Goal: Transaction & Acquisition: Obtain resource

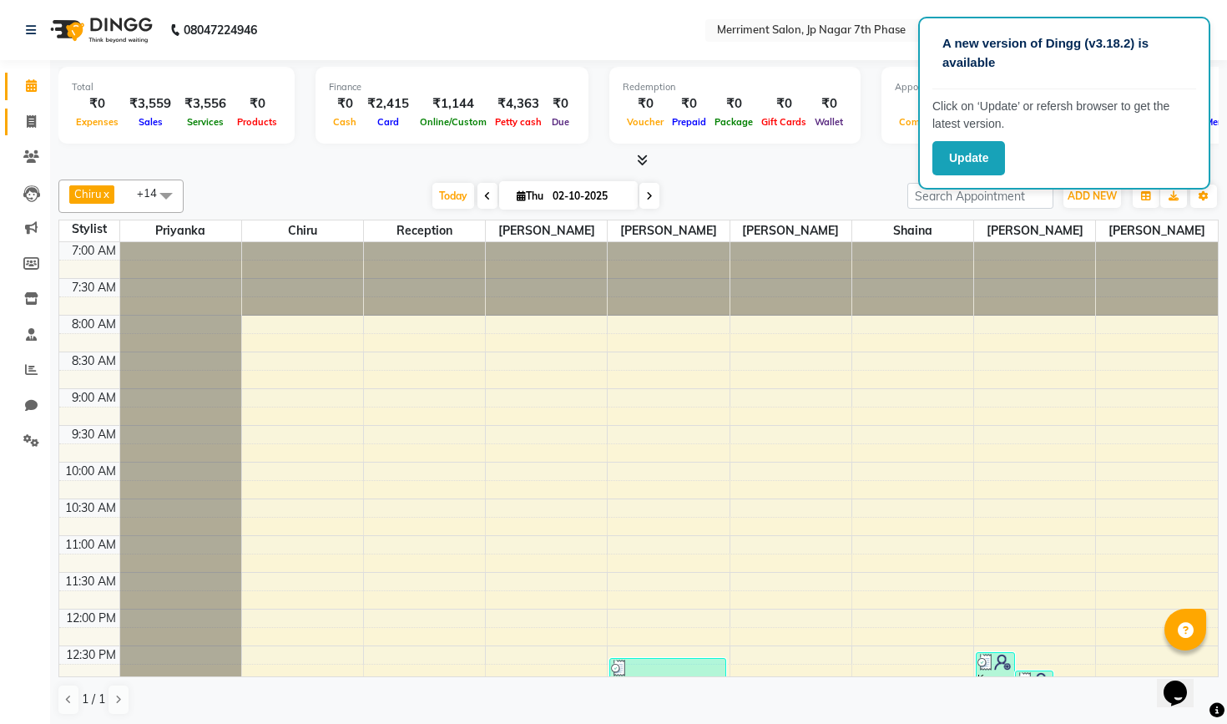
click at [33, 123] on icon at bounding box center [31, 121] width 9 height 13
select select "service"
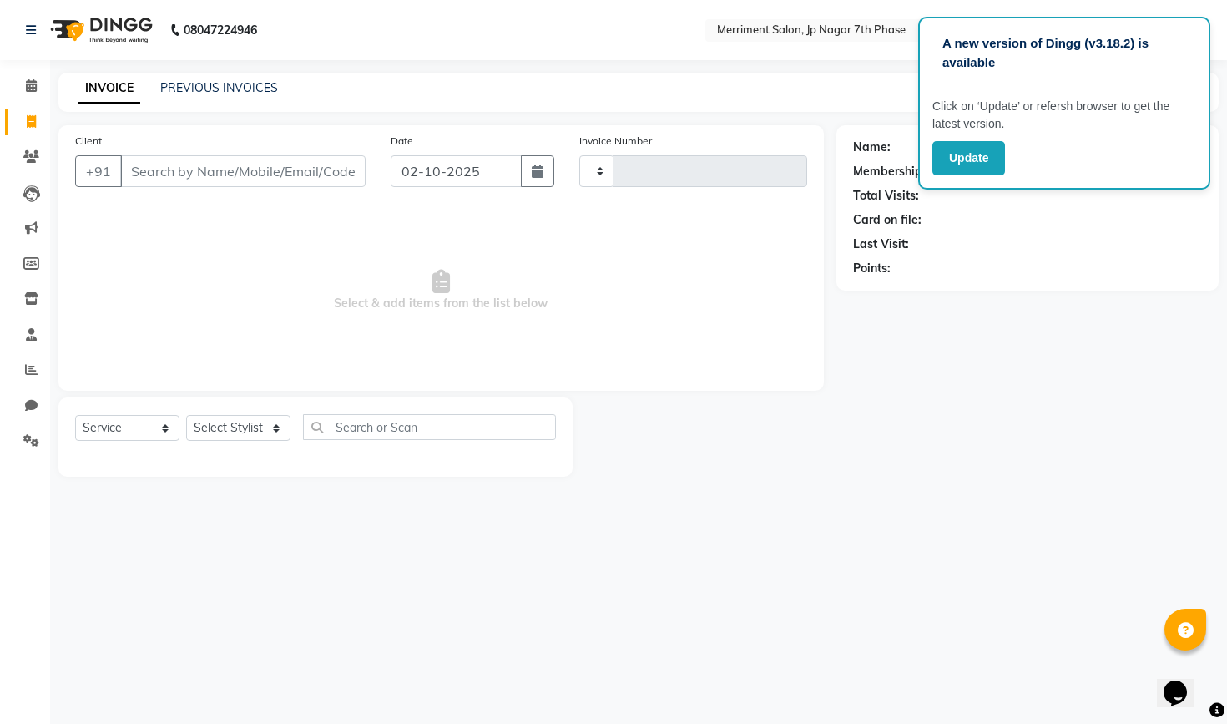
type input "5011"
select select "4110"
click at [31, 90] on icon at bounding box center [31, 85] width 11 height 13
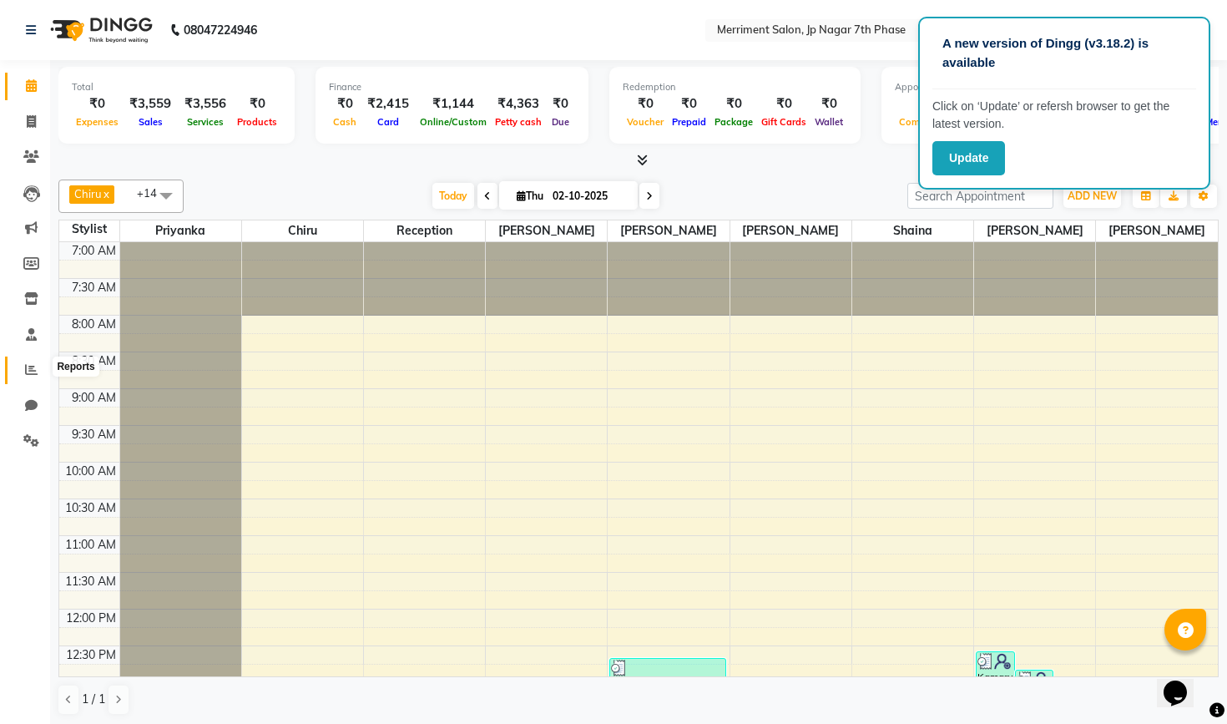
click at [29, 363] on icon at bounding box center [31, 369] width 13 height 13
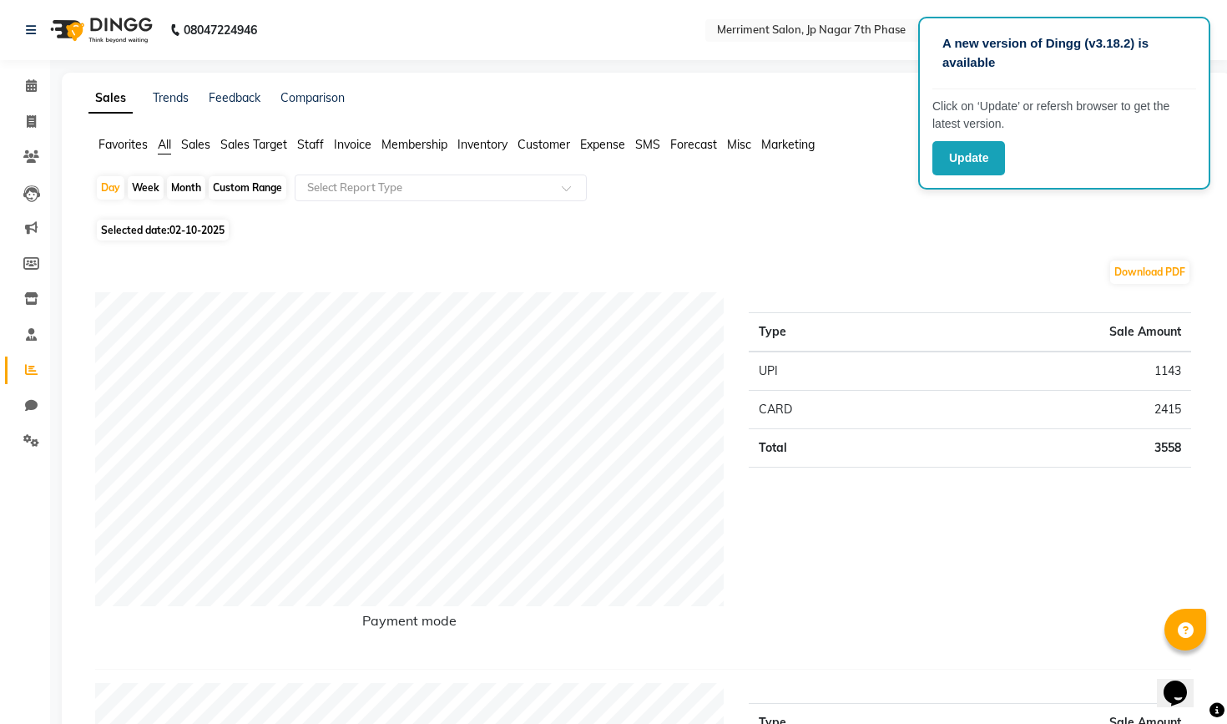
click at [192, 192] on div "Month" at bounding box center [186, 187] width 38 height 23
select select "10"
select select "2025"
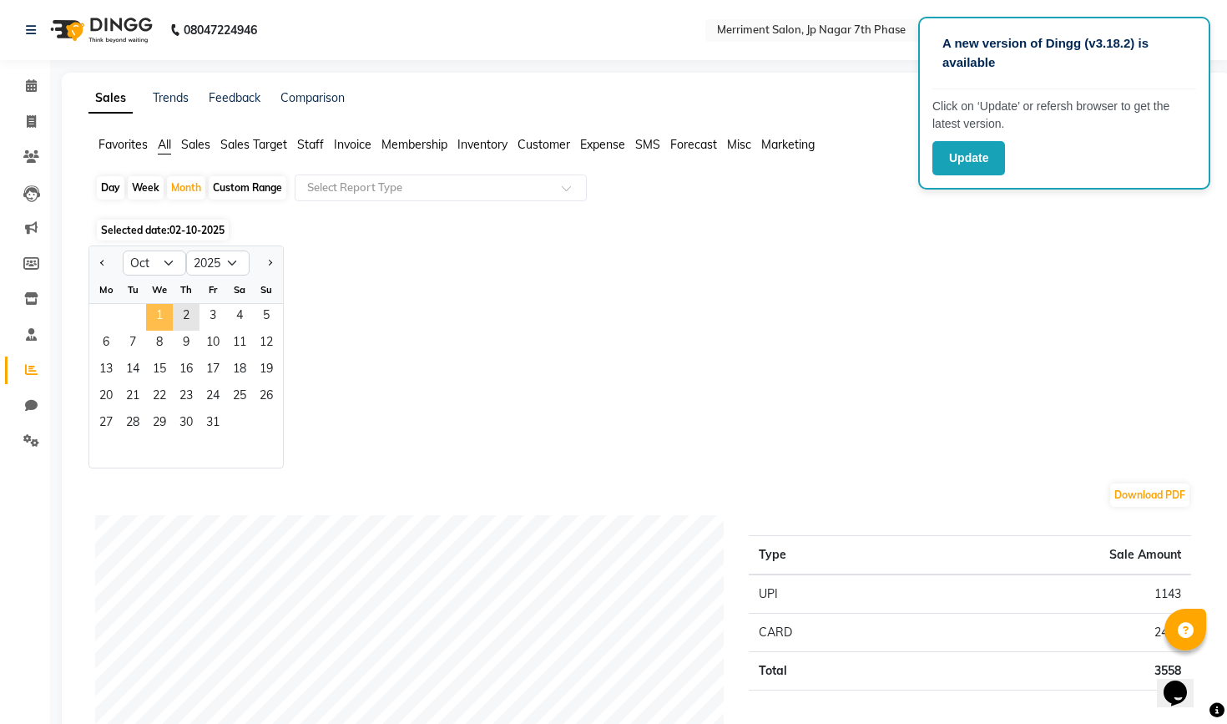
click at [164, 314] on span "1" at bounding box center [159, 317] width 27 height 27
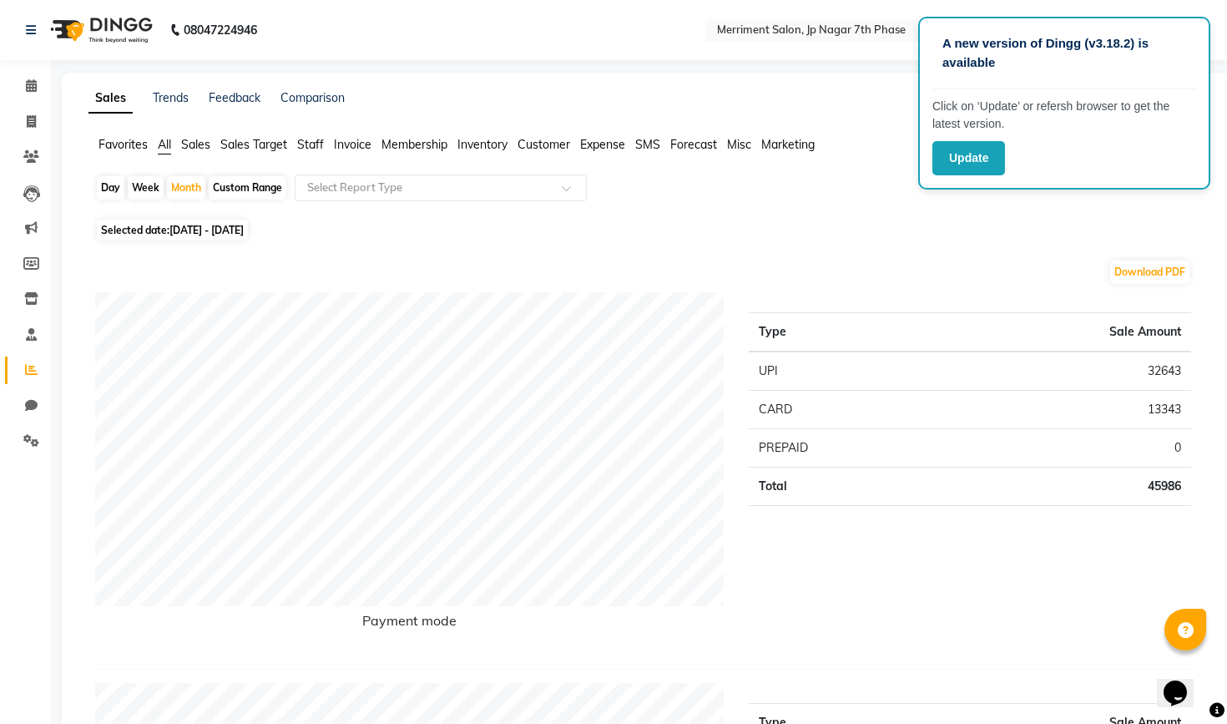
click at [190, 232] on span "01-10-2025 - 31-10-2025" at bounding box center [206, 230] width 74 height 13
select select "10"
select select "2025"
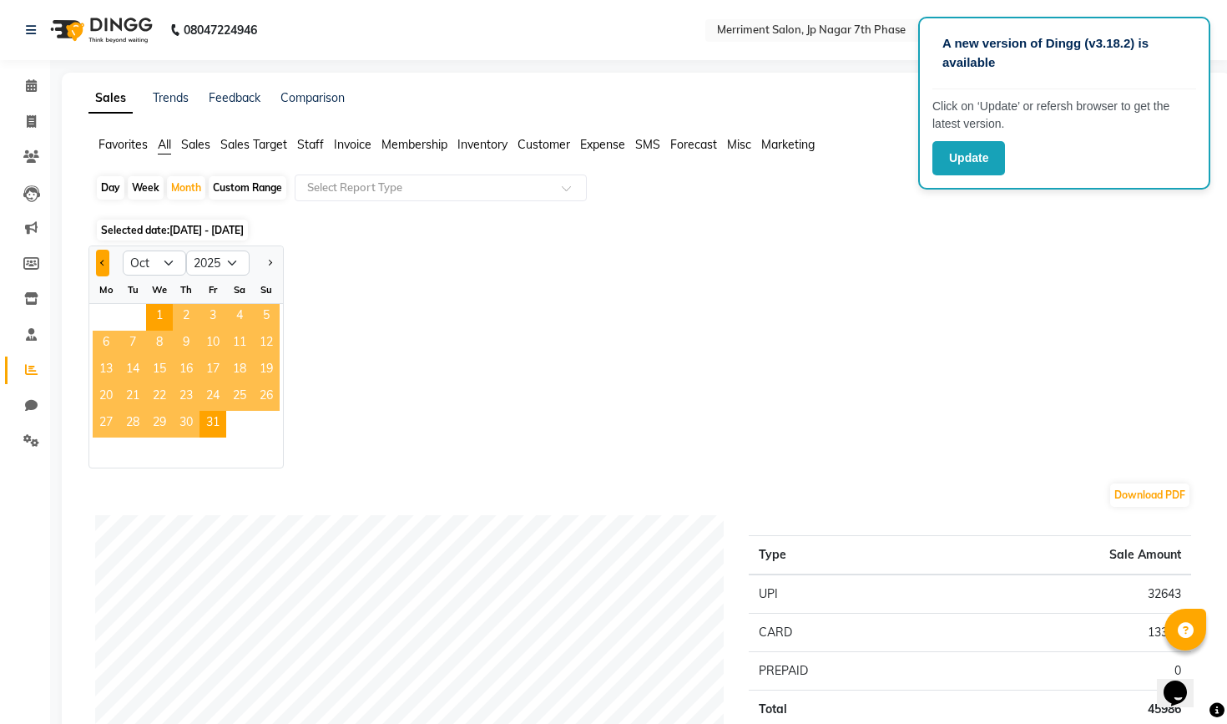
click at [101, 262] on span "Previous month" at bounding box center [103, 262] width 6 height 6
select select "9"
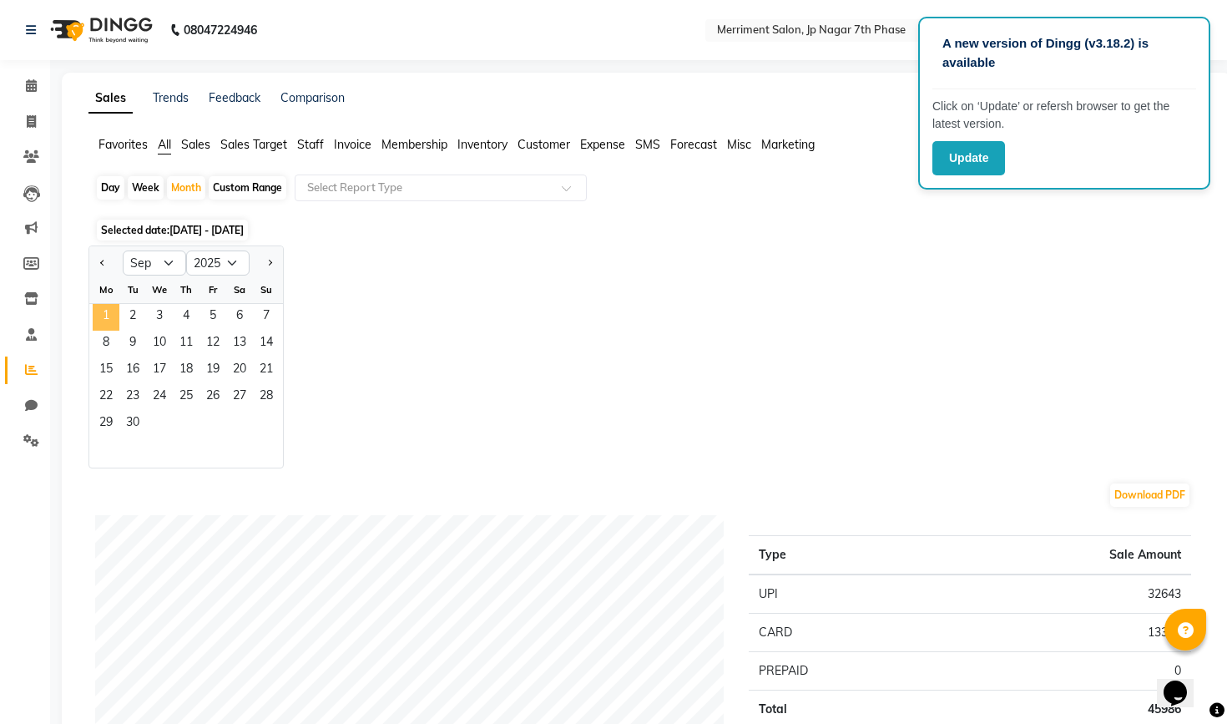
click at [105, 323] on span "1" at bounding box center [106, 317] width 27 height 27
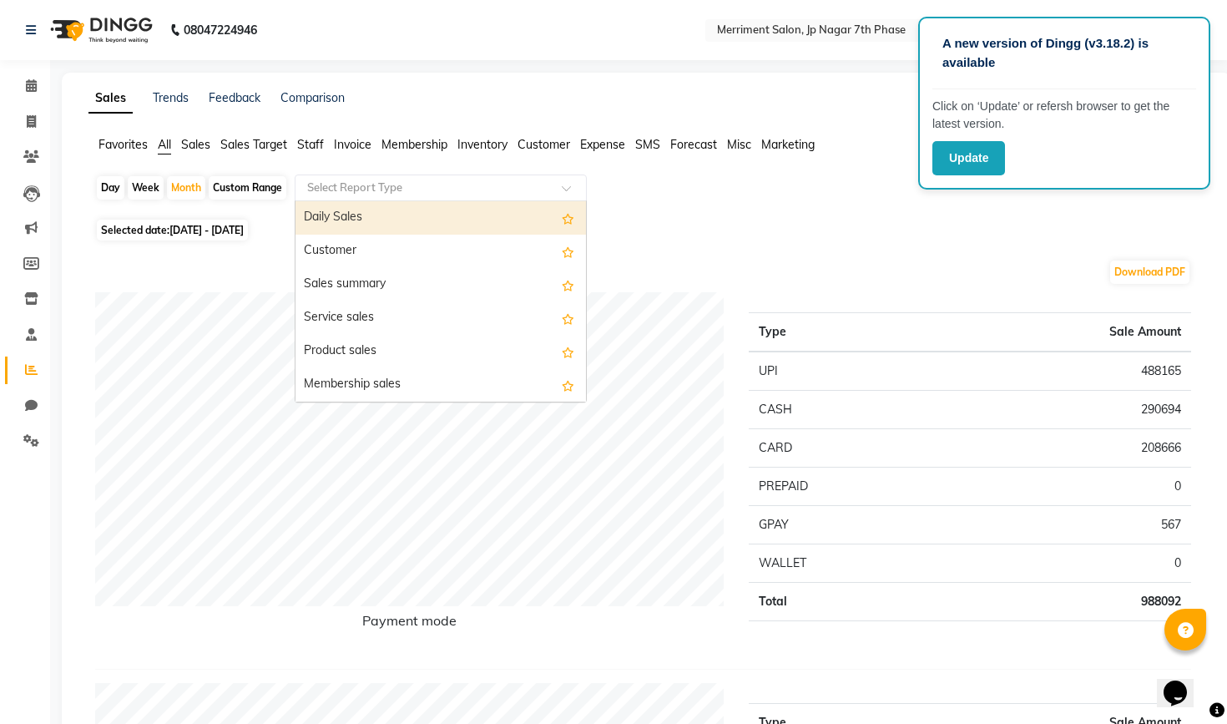
click at [549, 191] on div at bounding box center [440, 187] width 290 height 17
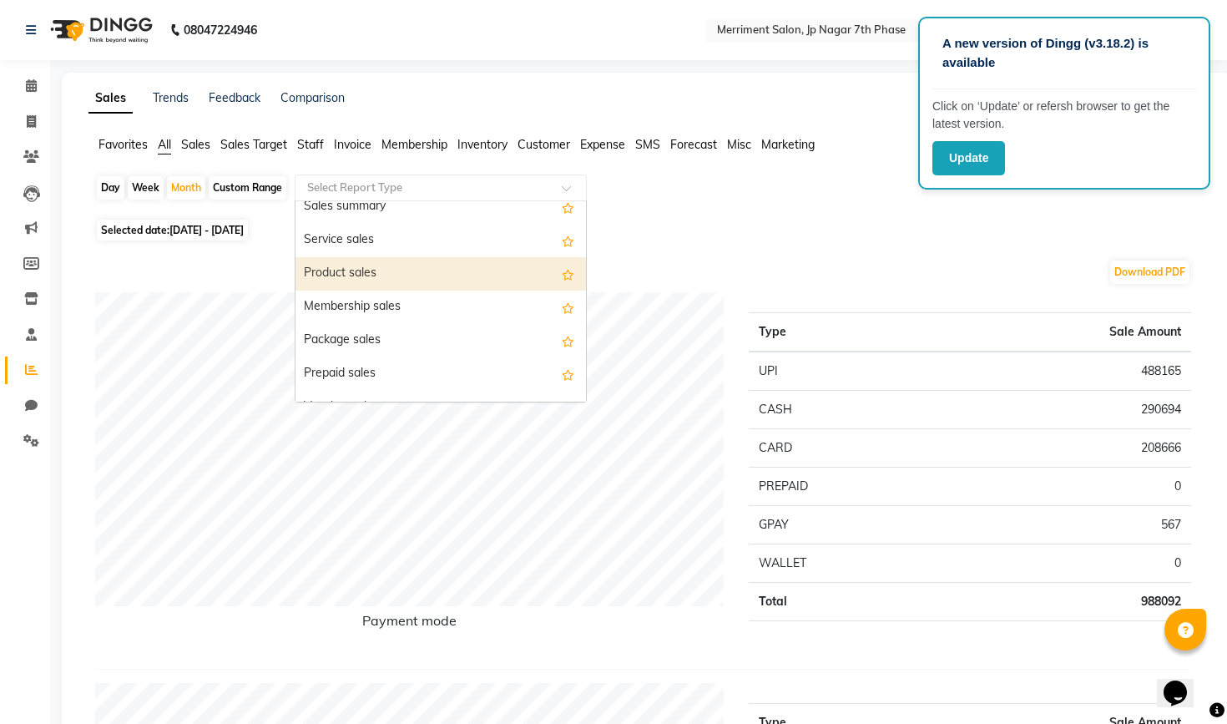
scroll to position [81, 0]
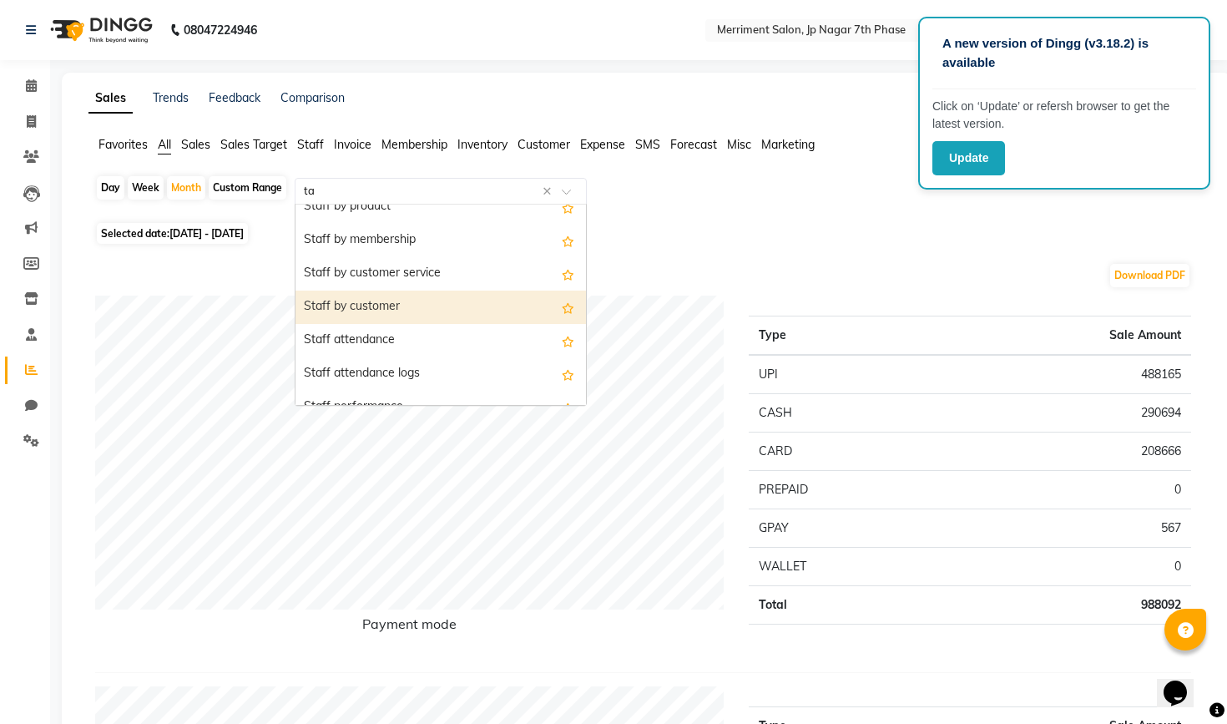
type input "tax"
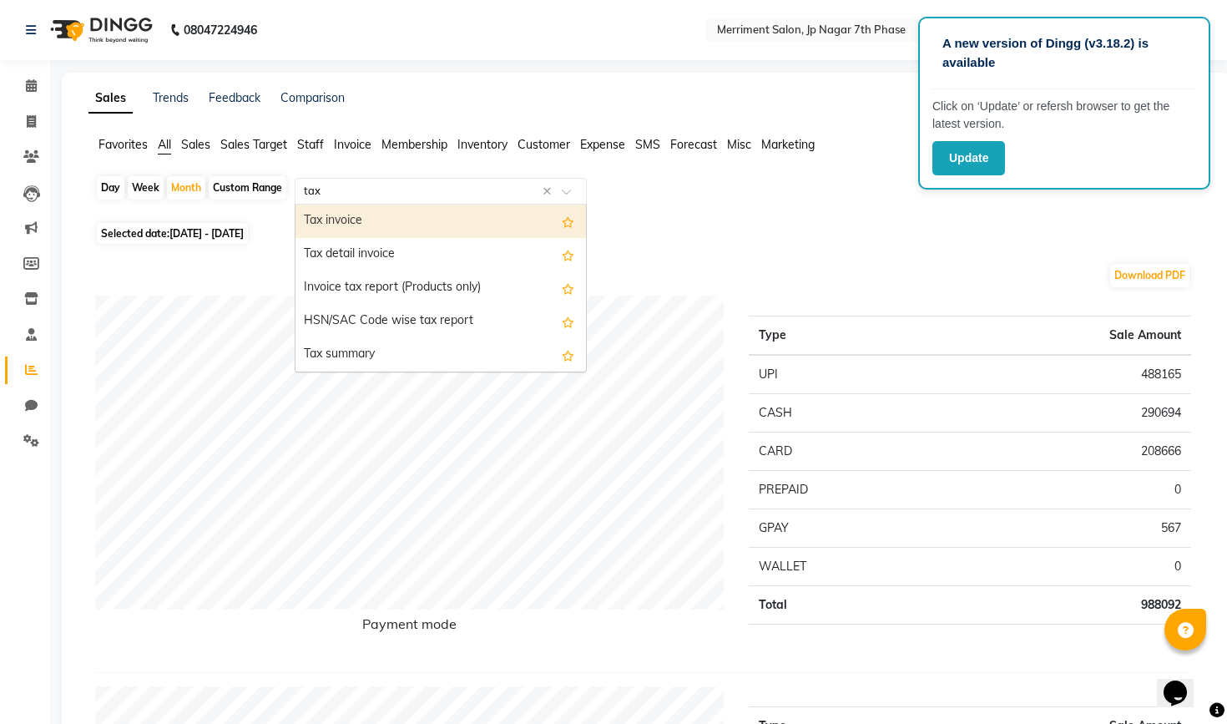
click at [481, 225] on div "Tax invoice" at bounding box center [440, 221] width 290 height 33
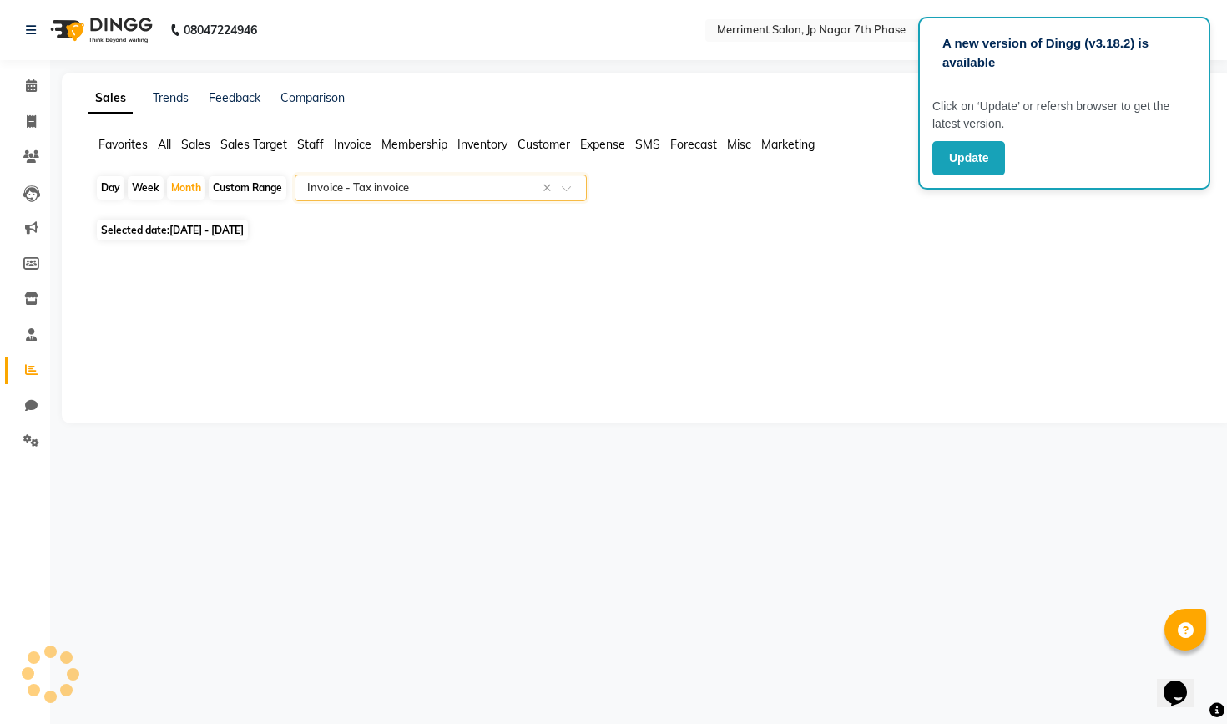
select select "full_report"
select select "csv"
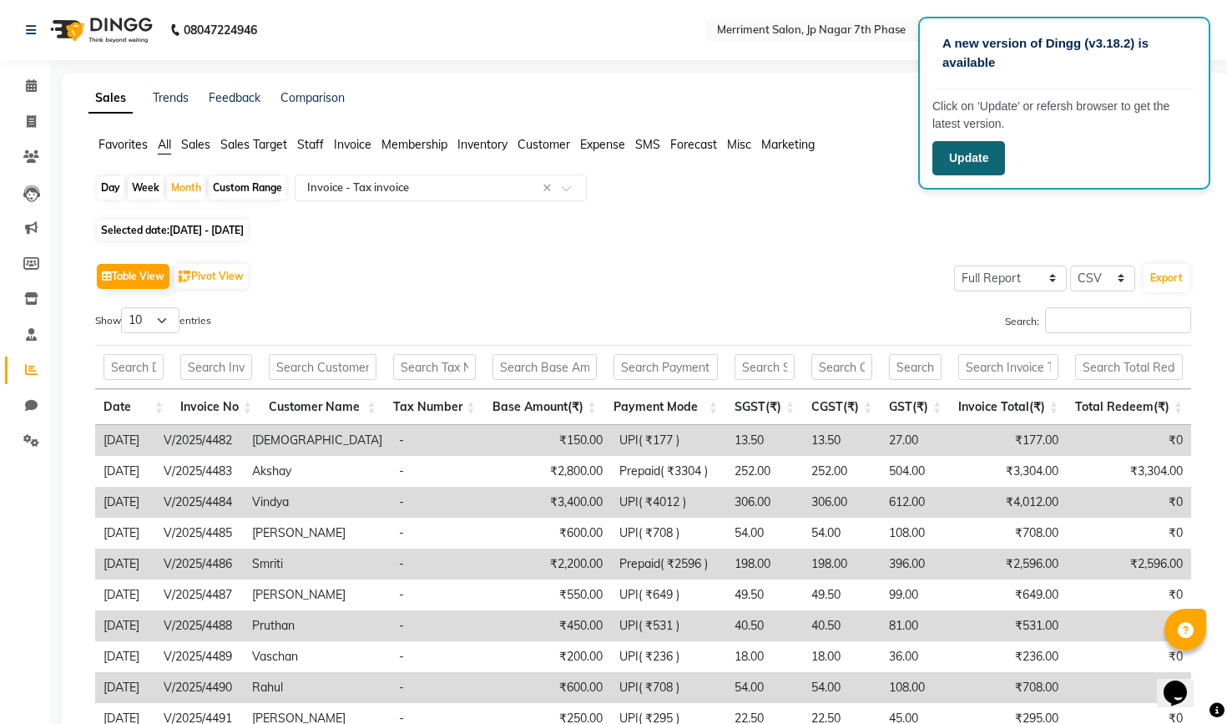
click at [981, 165] on button "Update" at bounding box center [968, 158] width 73 height 34
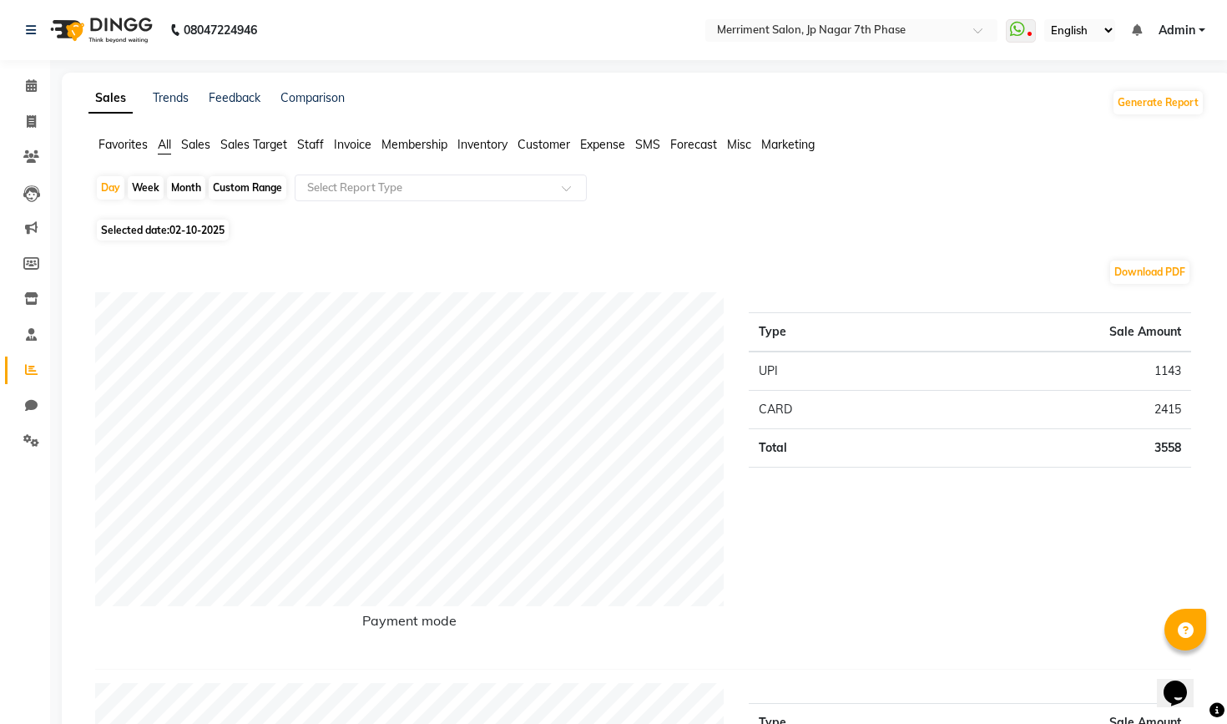
click at [184, 189] on div "Month" at bounding box center [186, 187] width 38 height 23
select select "10"
select select "2025"
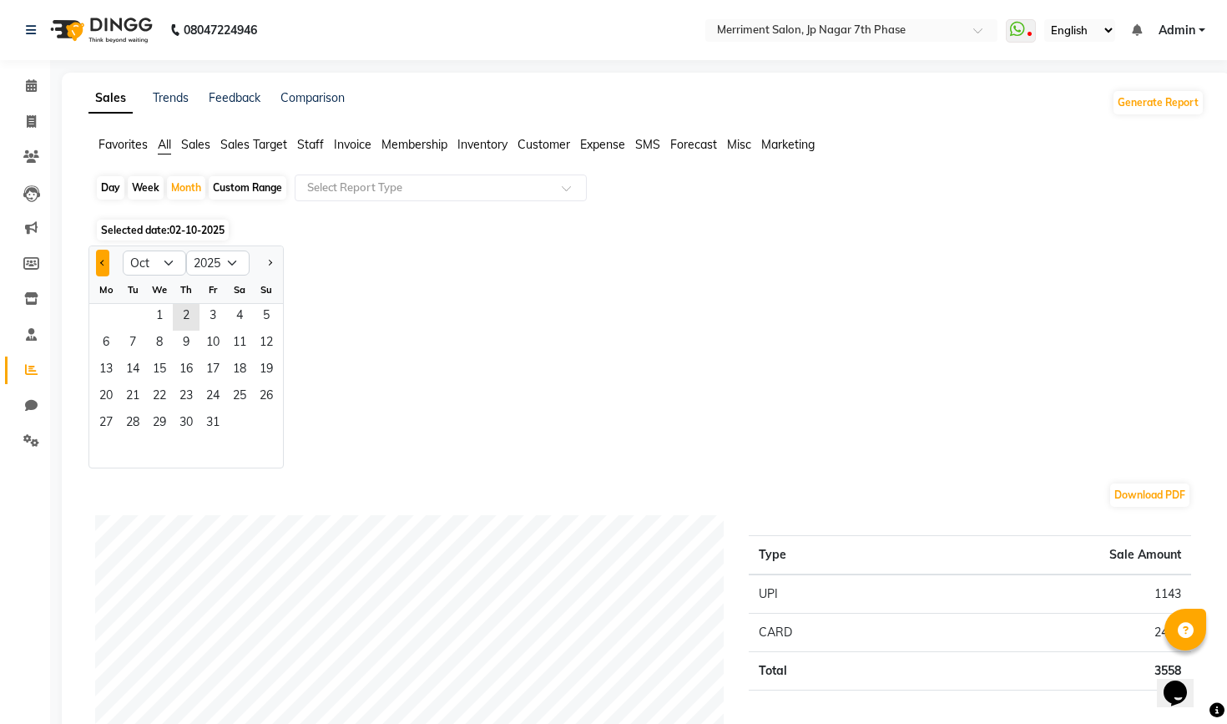
click at [106, 270] on button "Previous month" at bounding box center [102, 263] width 13 height 27
select select "9"
click at [114, 314] on span "1" at bounding box center [106, 317] width 27 height 27
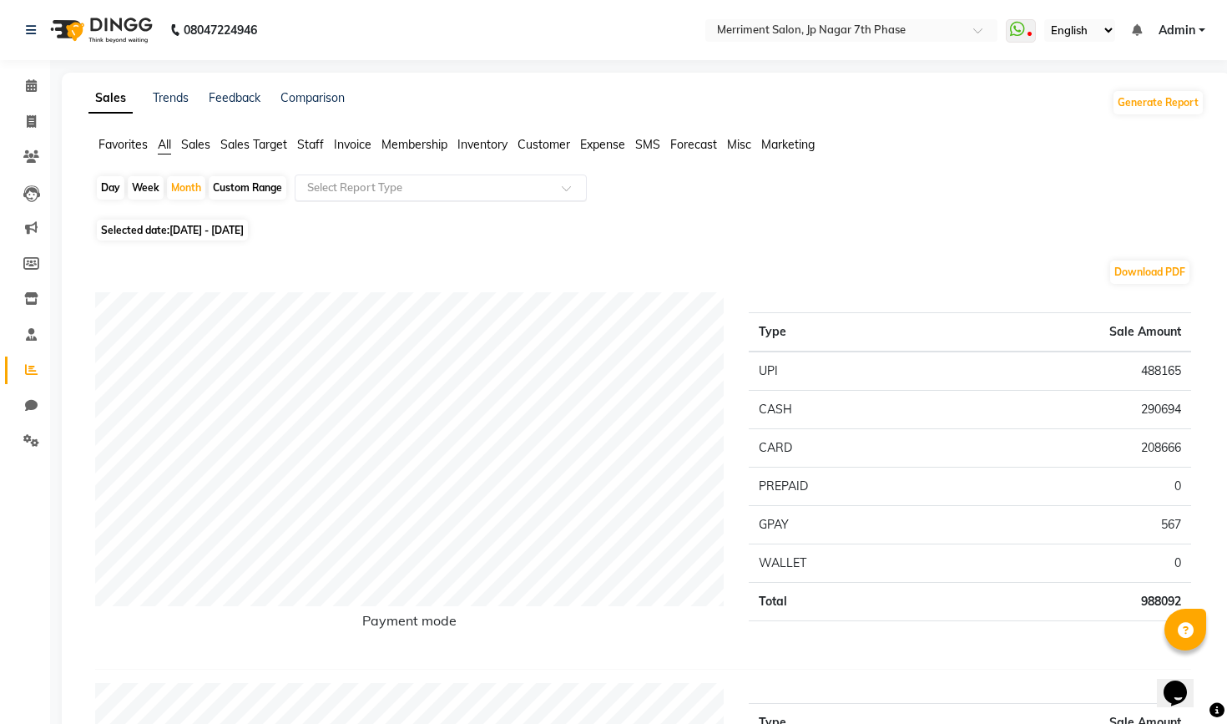
click at [421, 196] on div "Select Report Type" at bounding box center [441, 187] width 292 height 27
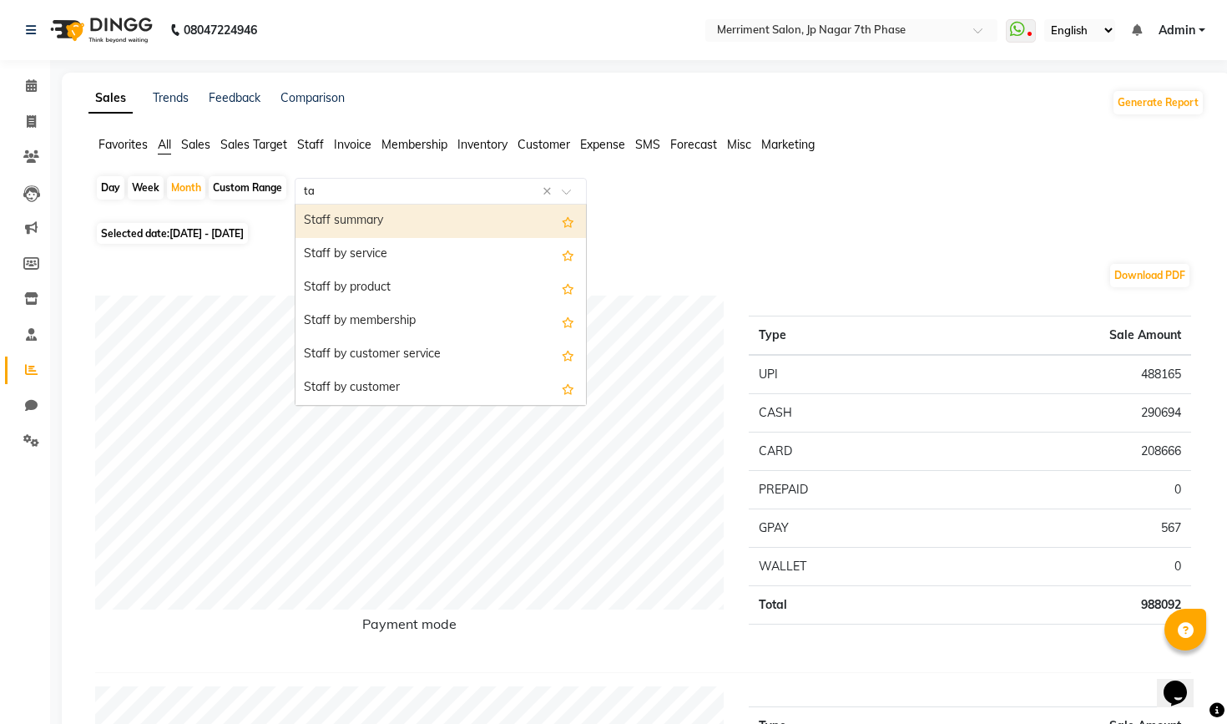
type input "tax"
click at [474, 220] on div "Tax invoice" at bounding box center [440, 221] width 290 height 33
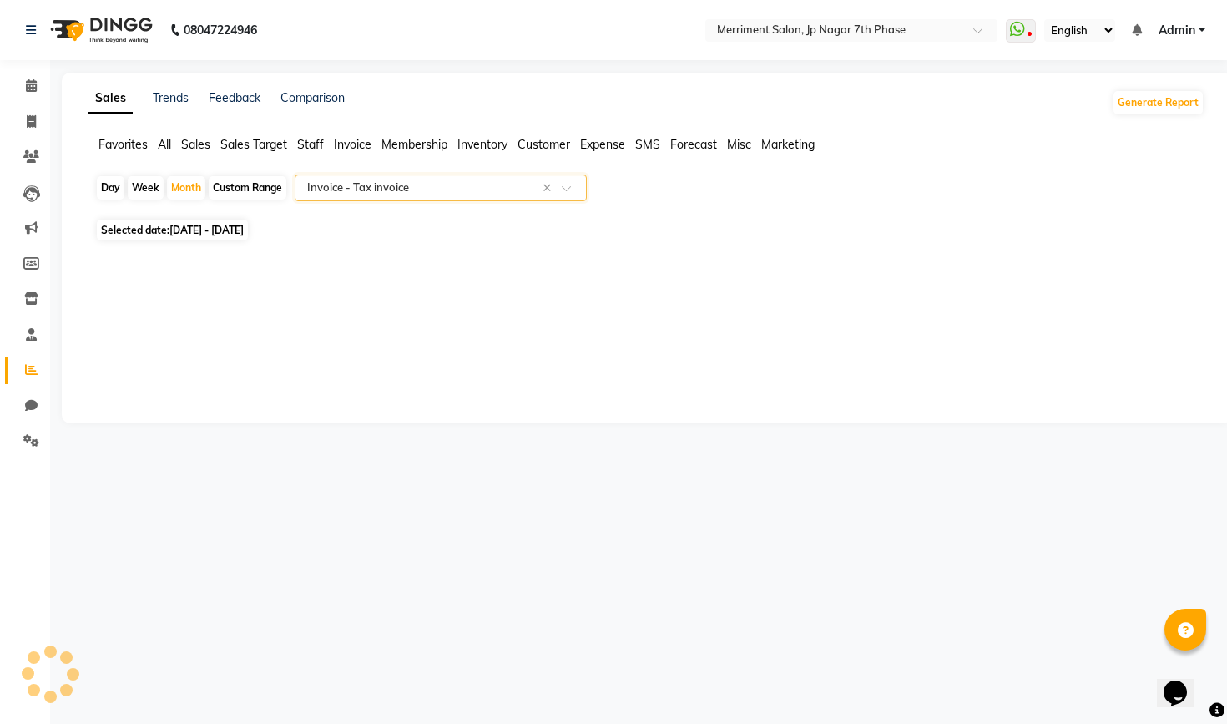
select select "full_report"
select select "csv"
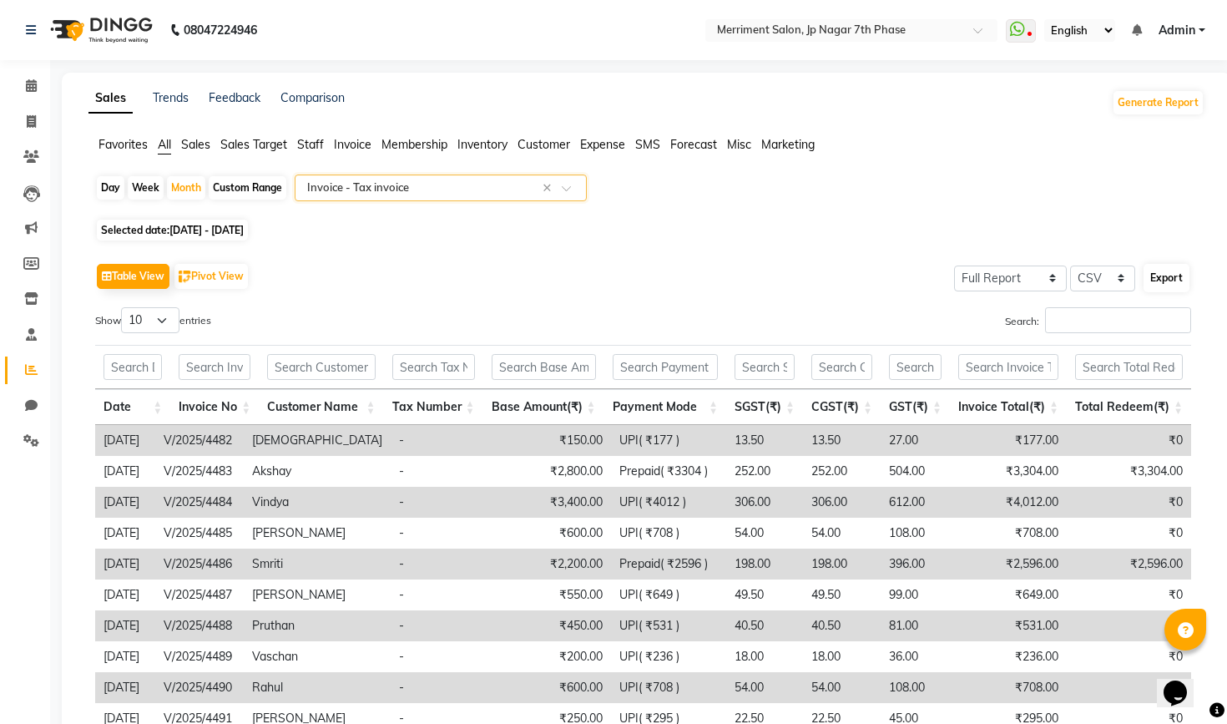
click at [1164, 278] on button "Export" at bounding box center [1167, 278] width 46 height 28
click at [28, 87] on icon at bounding box center [31, 85] width 11 height 13
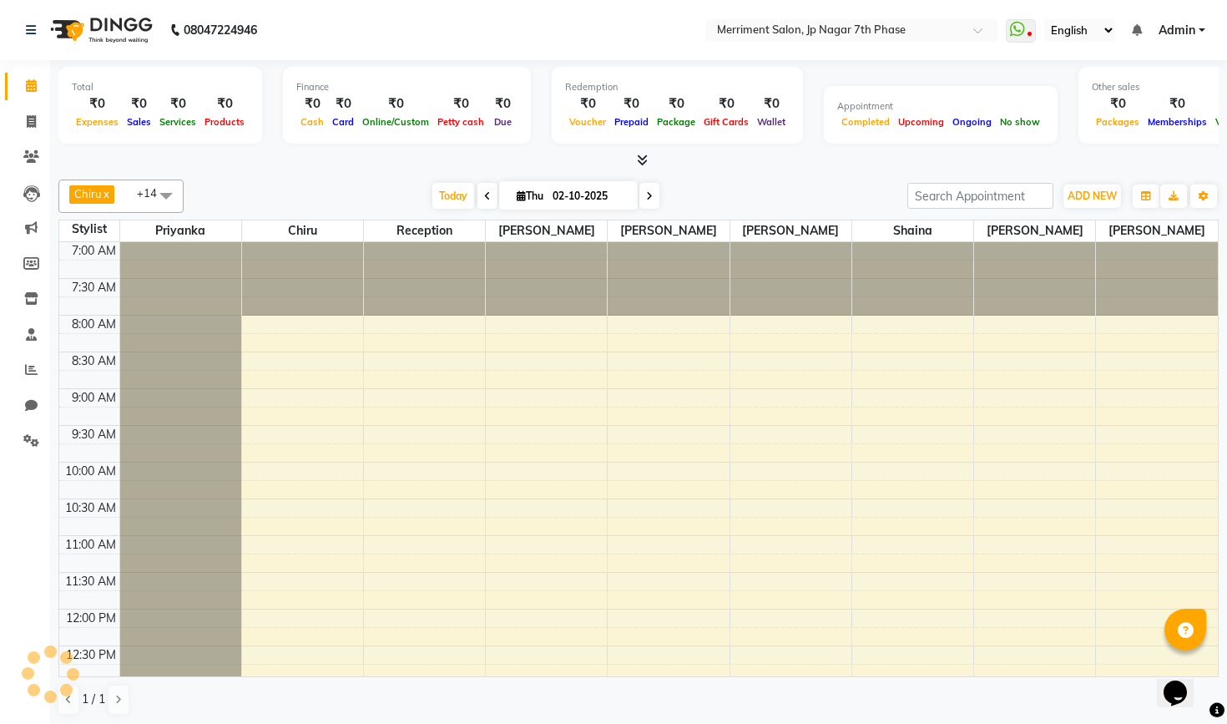
scroll to position [634, 0]
